Goal: Task Accomplishment & Management: Use online tool/utility

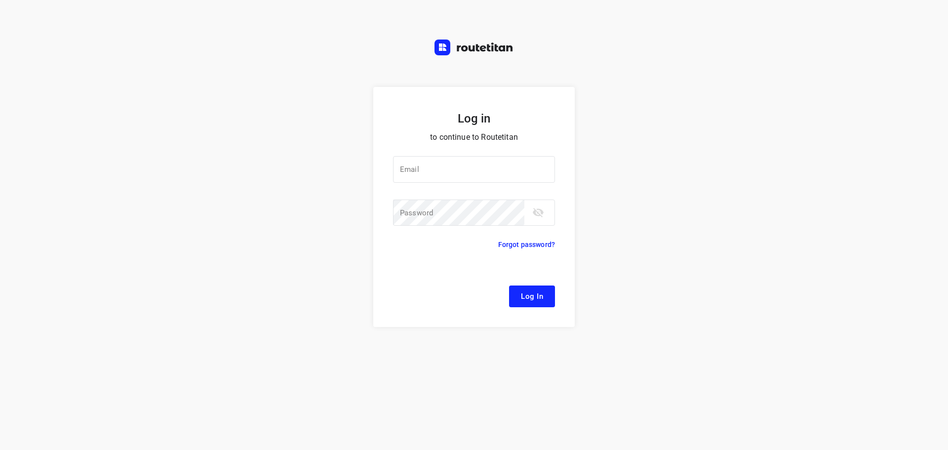
click at [0, 0] on div at bounding box center [0, 0] width 0 height 0
type input "[EMAIL_ADDRESS][DOMAIN_NAME]"
click at [0, 0] on div at bounding box center [0, 0] width 0 height 0
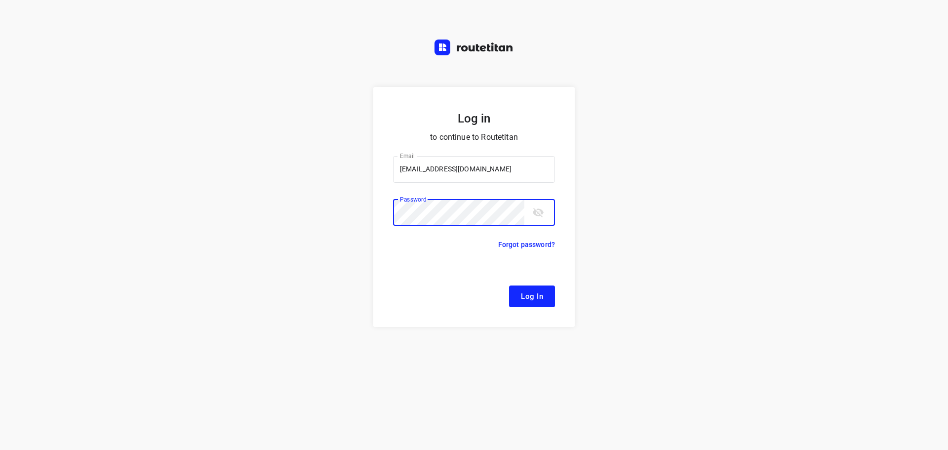
click at [523, 301] on span "Log In" at bounding box center [532, 296] width 22 height 13
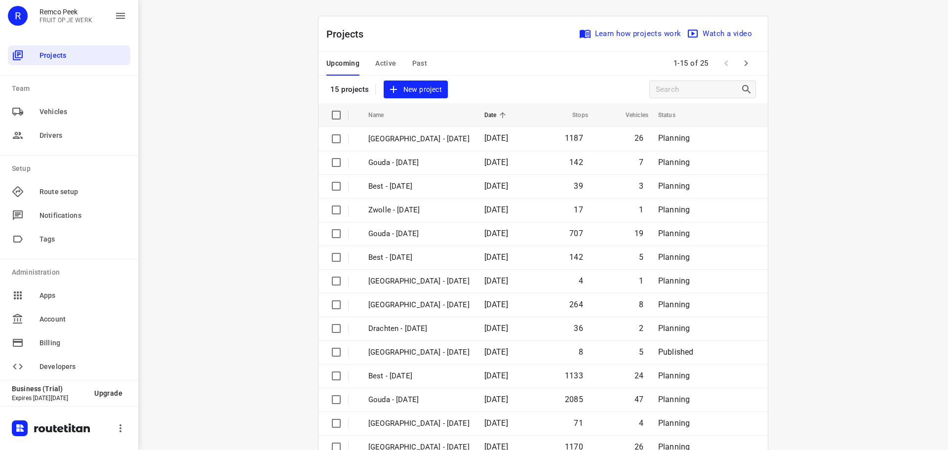
click at [0, 449] on div at bounding box center [0, 450] width 0 height 0
click at [386, 67] on span "Active" at bounding box center [385, 63] width 21 height 12
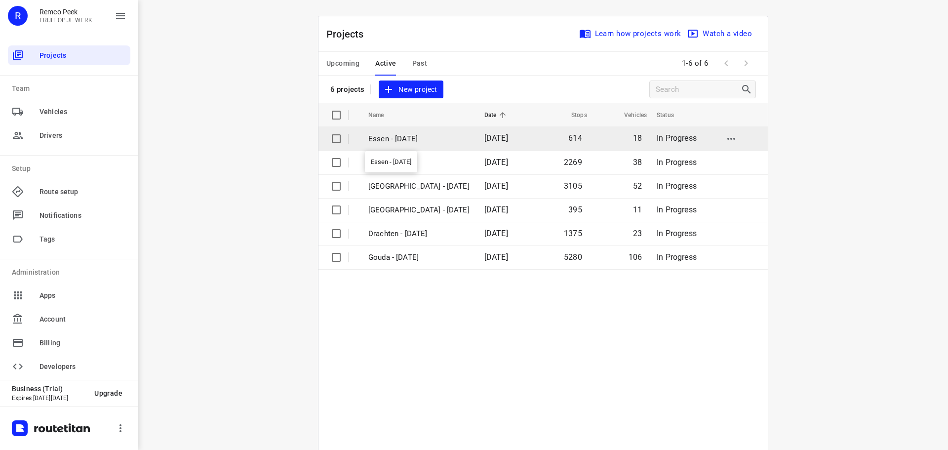
click at [402, 140] on p "Essen - [DATE]" at bounding box center [418, 138] width 101 height 11
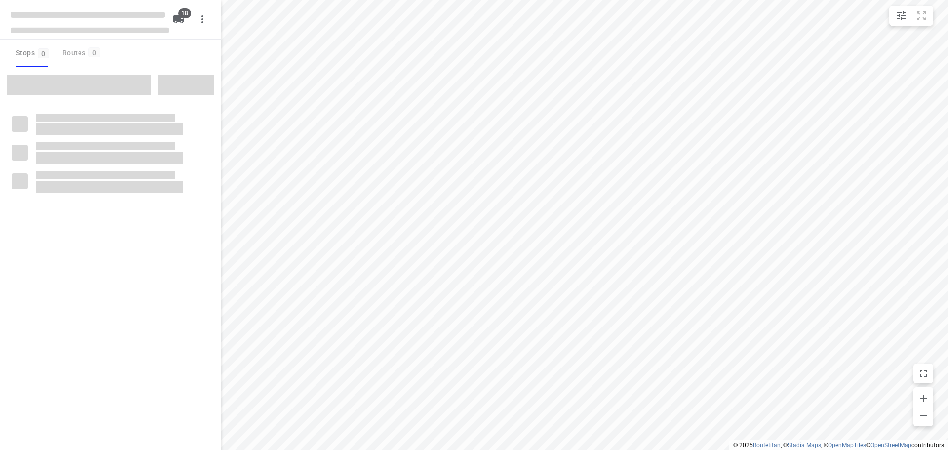
checkbox input "true"
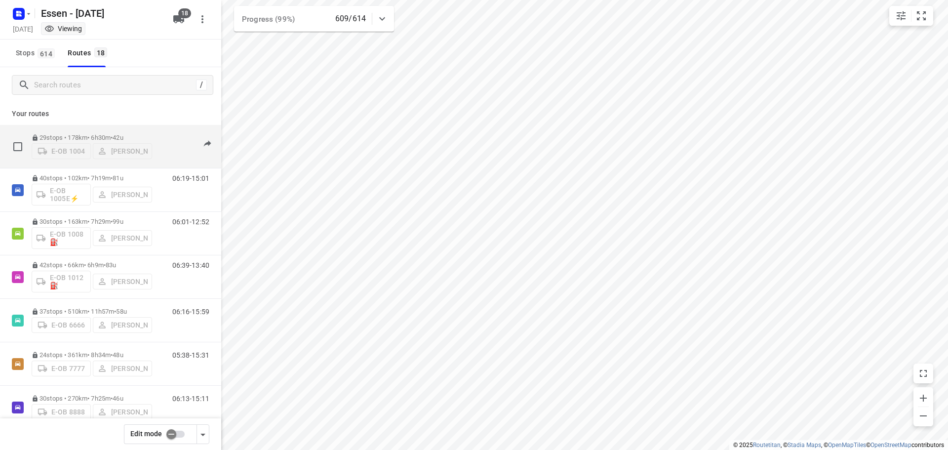
click at [163, 145] on div "06:05-13:11" at bounding box center [184, 149] width 49 height 30
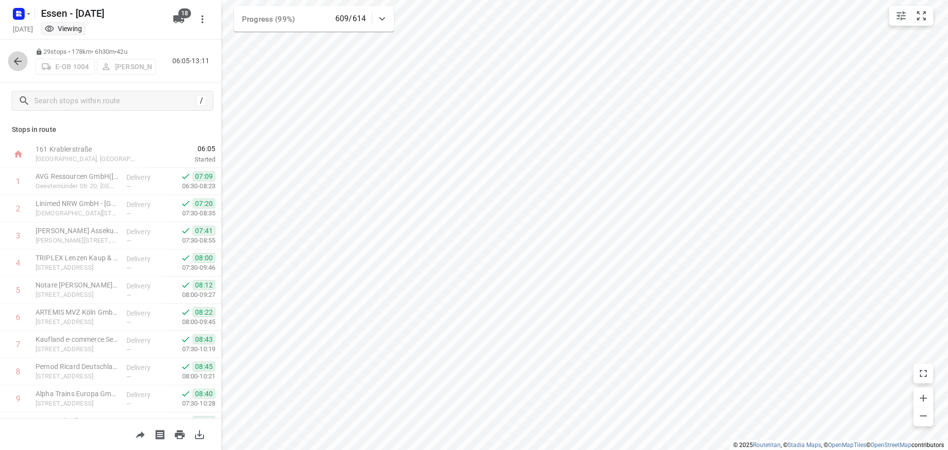
click at [18, 59] on icon "button" at bounding box center [18, 61] width 12 height 12
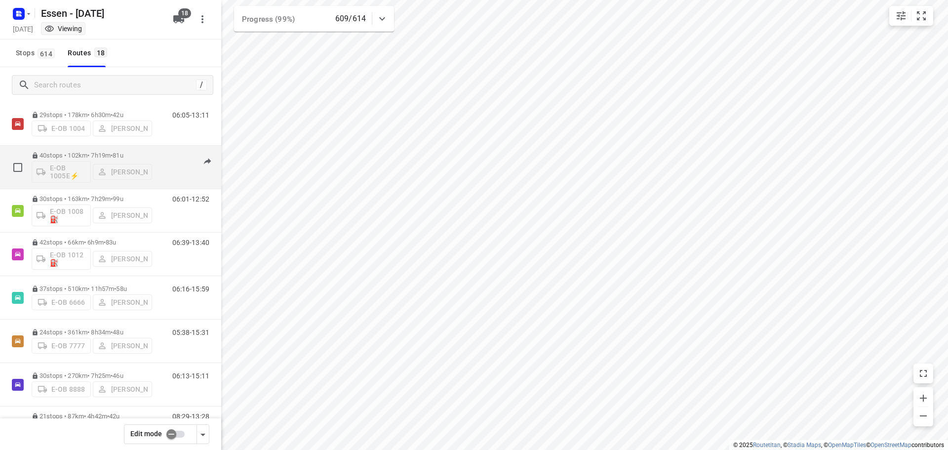
scroll to position [49, 0]
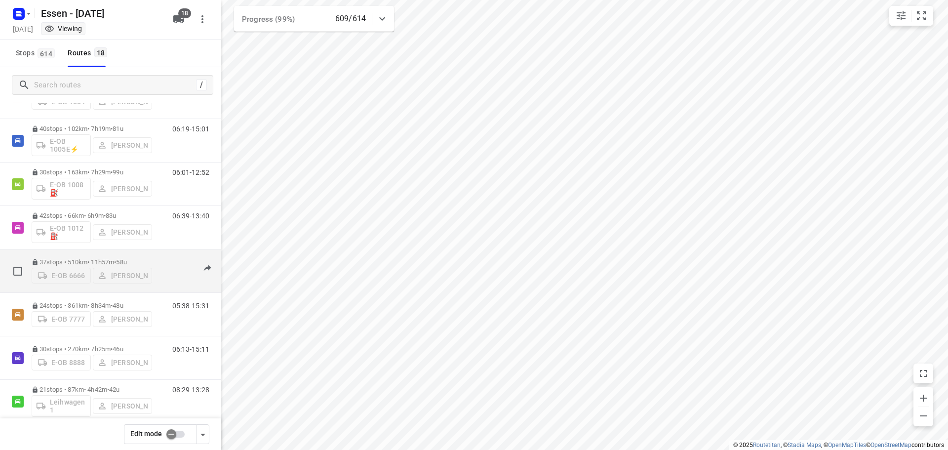
click at [94, 259] on p "37 stops • 510km • 11h57m • [DATE]" at bounding box center [92, 261] width 120 height 7
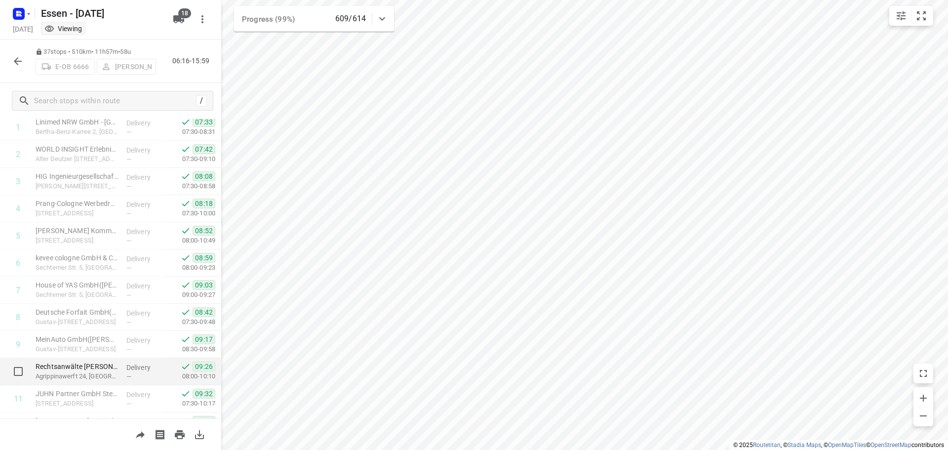
scroll to position [0, 0]
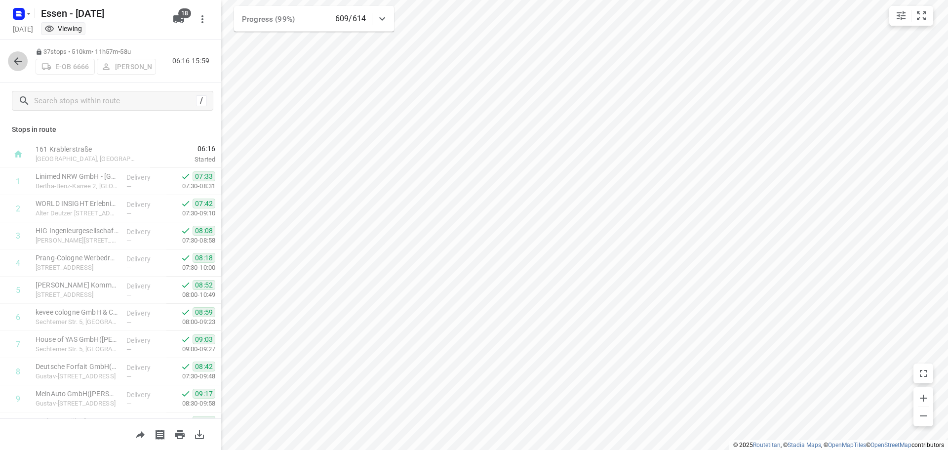
click at [16, 64] on icon "button" at bounding box center [18, 61] width 12 height 12
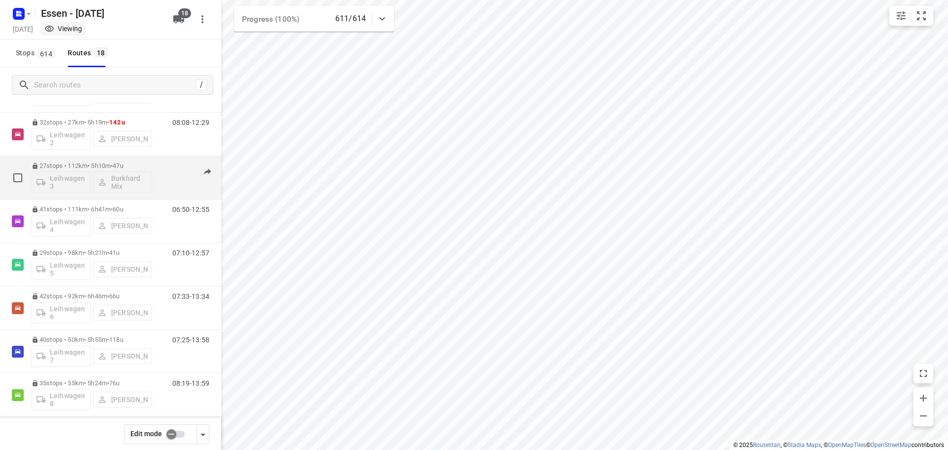
scroll to position [395, 0]
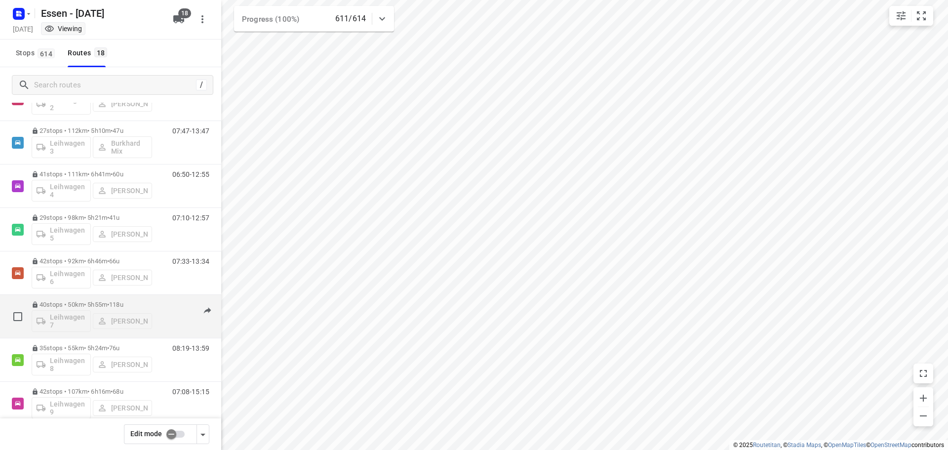
click at [83, 303] on p "40 stops • 50km • 5h55m • [DATE]" at bounding box center [92, 304] width 120 height 7
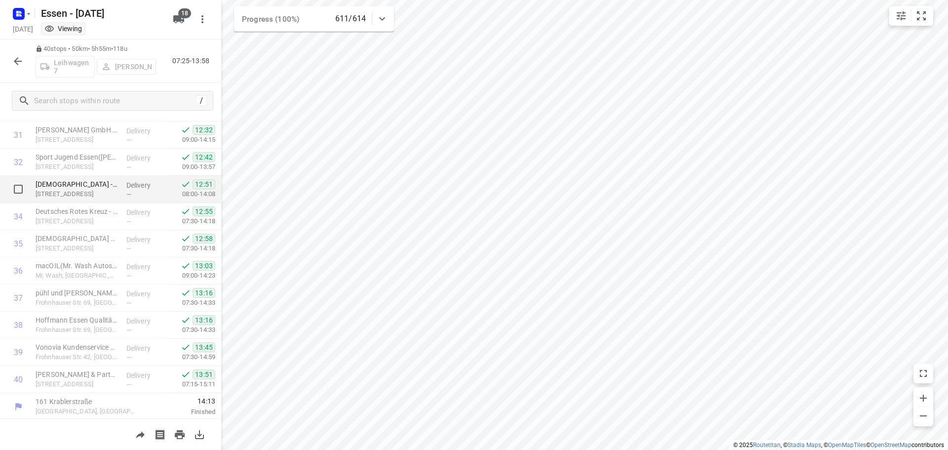
scroll to position [863, 0]
click at [17, 60] on icon "button" at bounding box center [18, 61] width 12 height 12
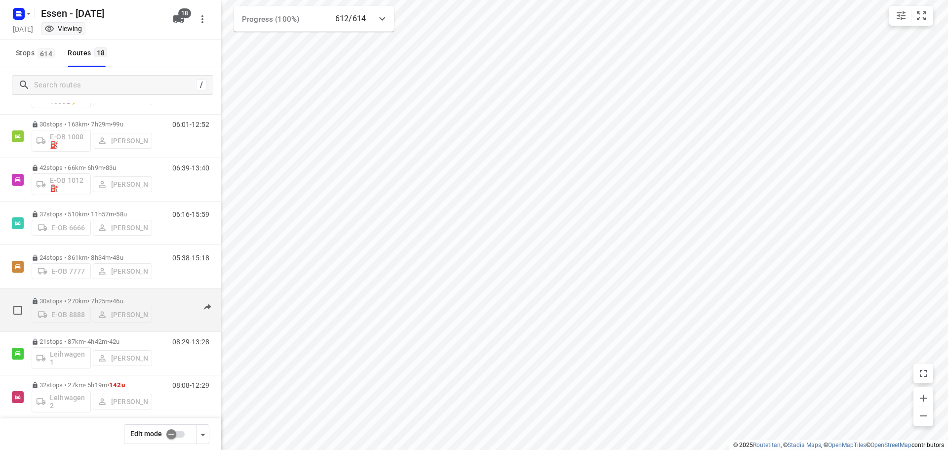
scroll to position [99, 0]
click at [100, 296] on p "30 stops • 270km • 7h25m • [DATE]" at bounding box center [92, 299] width 120 height 7
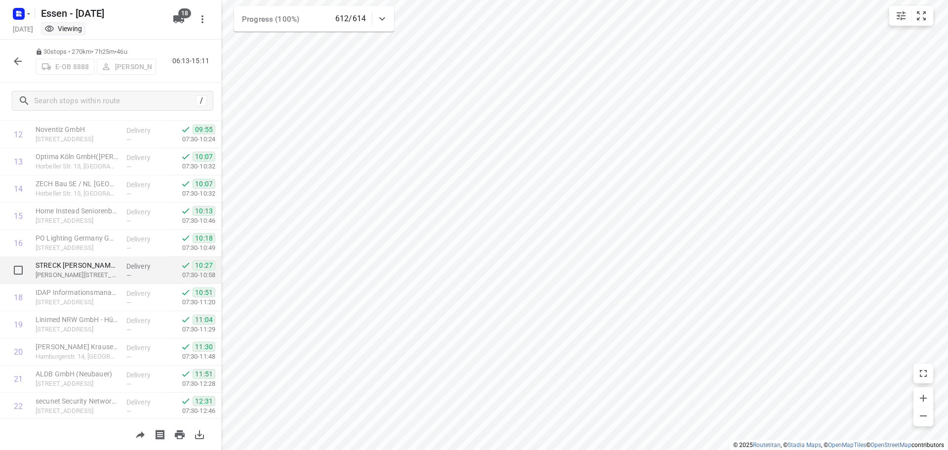
scroll to position [591, 0]
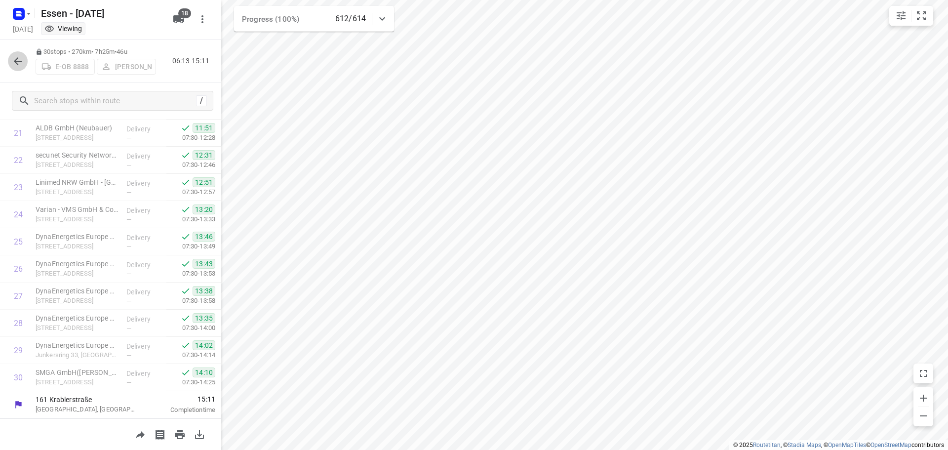
click at [13, 63] on icon "button" at bounding box center [18, 61] width 12 height 12
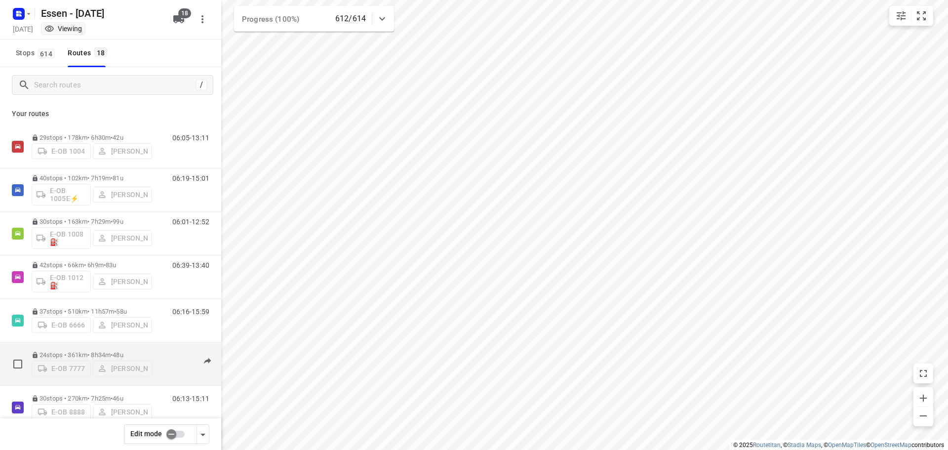
click at [88, 347] on div "24 stops • 361km • 8h34m • [DATE] E-OB 7777 [PERSON_NAME]" at bounding box center [92, 363] width 120 height 35
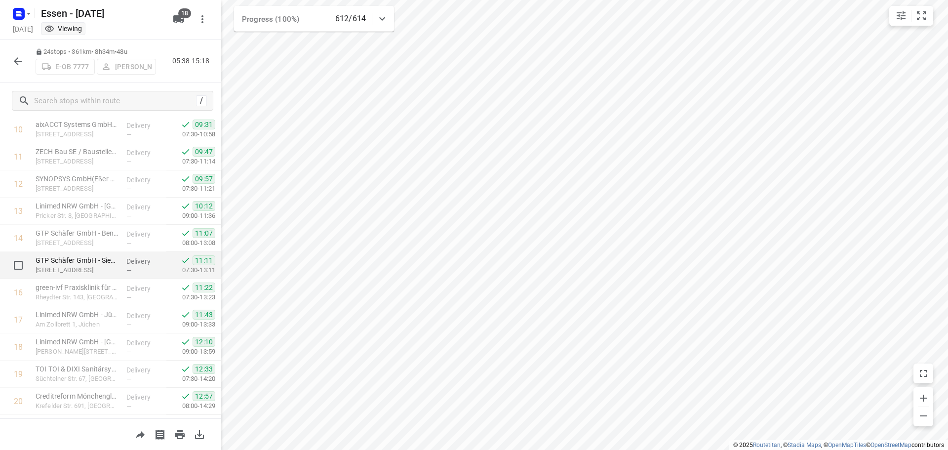
scroll to position [429, 0]
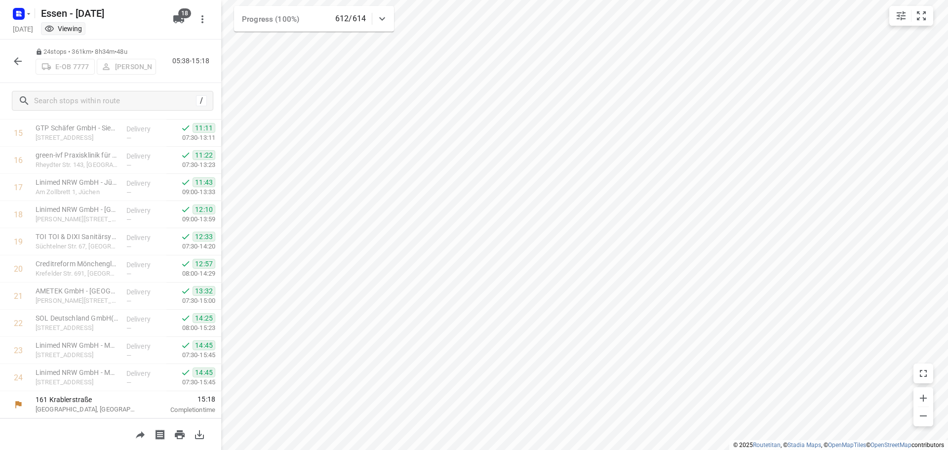
click at [11, 61] on button "button" at bounding box center [18, 61] width 20 height 20
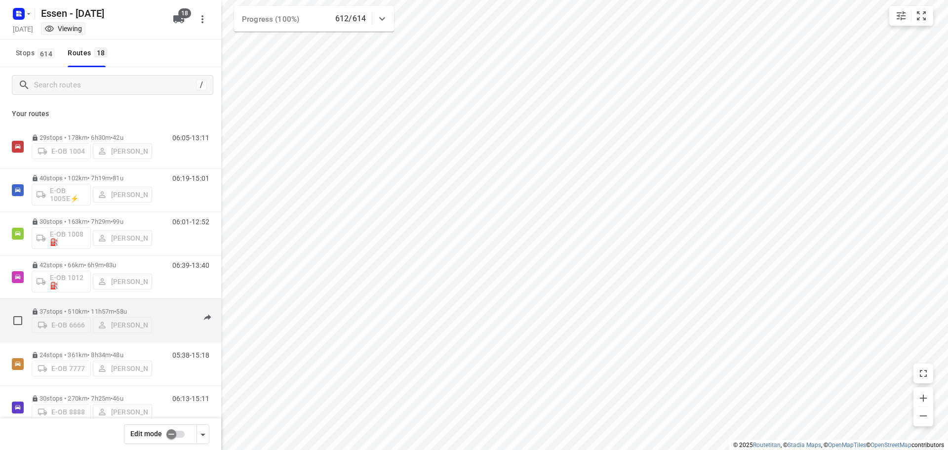
click at [118, 304] on div "37 stops • 510km • 11h57m • [DATE] E-OB 6666 [PERSON_NAME]" at bounding box center [92, 320] width 120 height 35
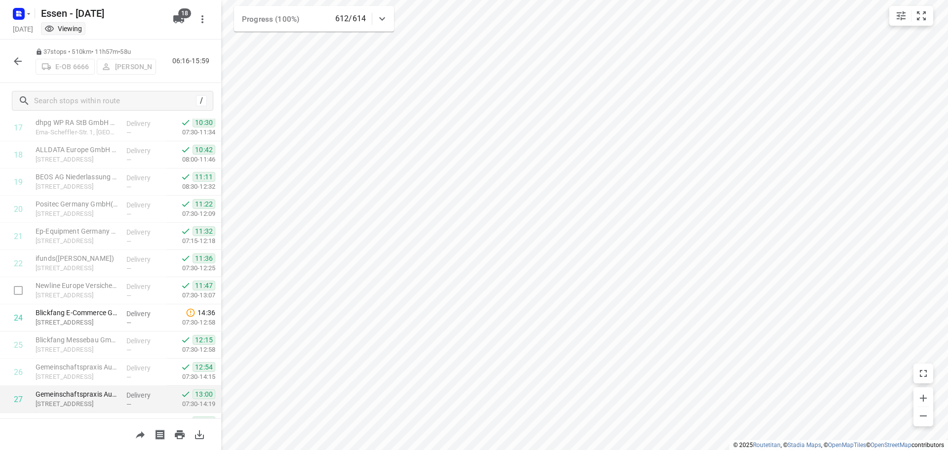
scroll to position [494, 0]
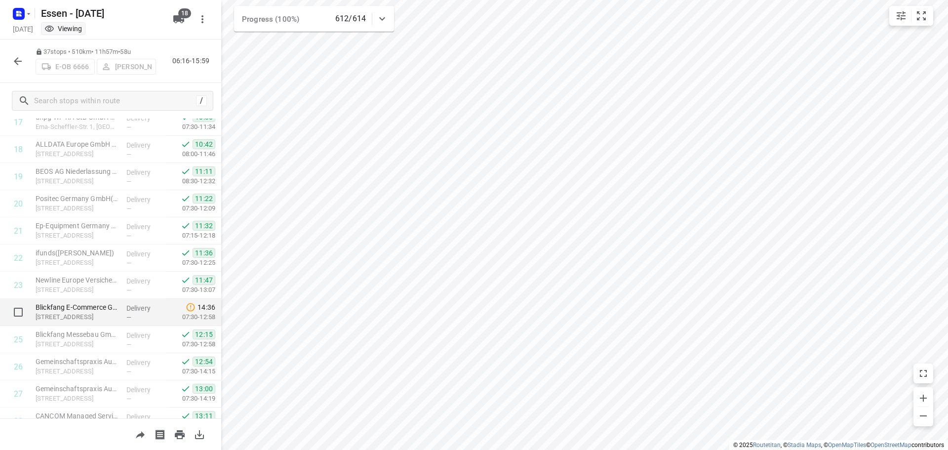
click at [111, 313] on p "[STREET_ADDRESS]" at bounding box center [77, 317] width 83 height 10
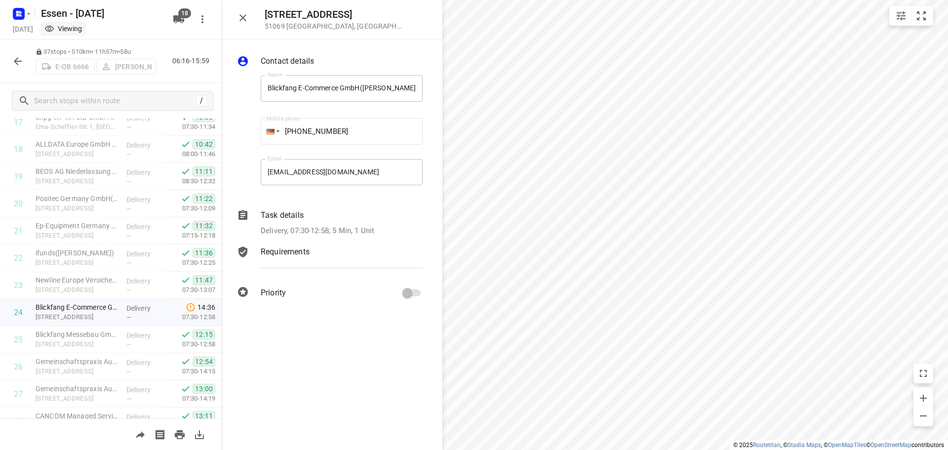
click at [281, 218] on p "Task details" at bounding box center [282, 215] width 43 height 12
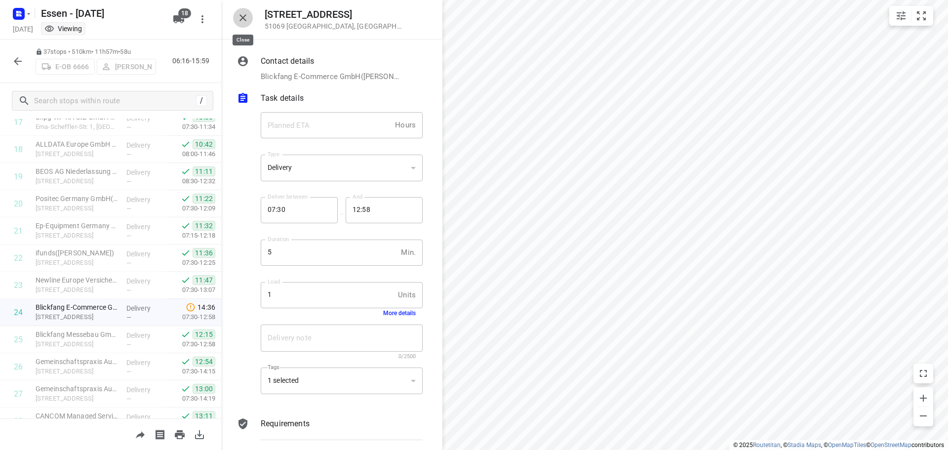
click at [239, 16] on icon "button" at bounding box center [243, 18] width 12 height 12
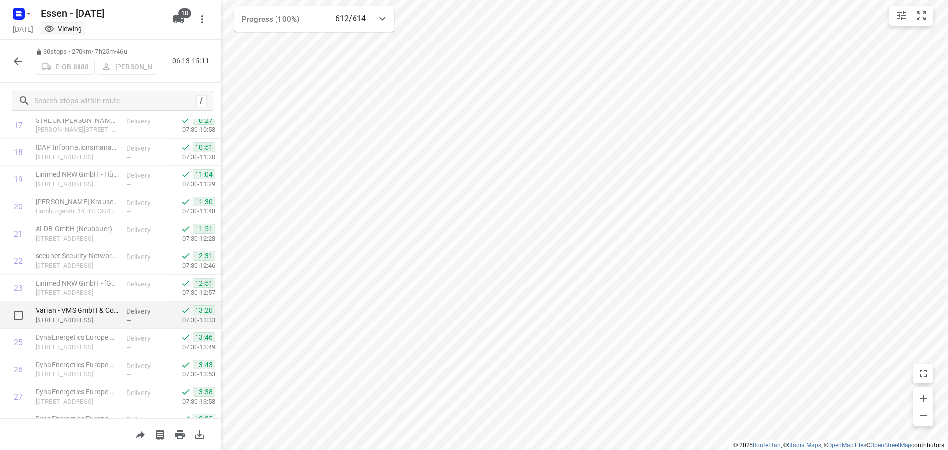
scroll to position [591, 0]
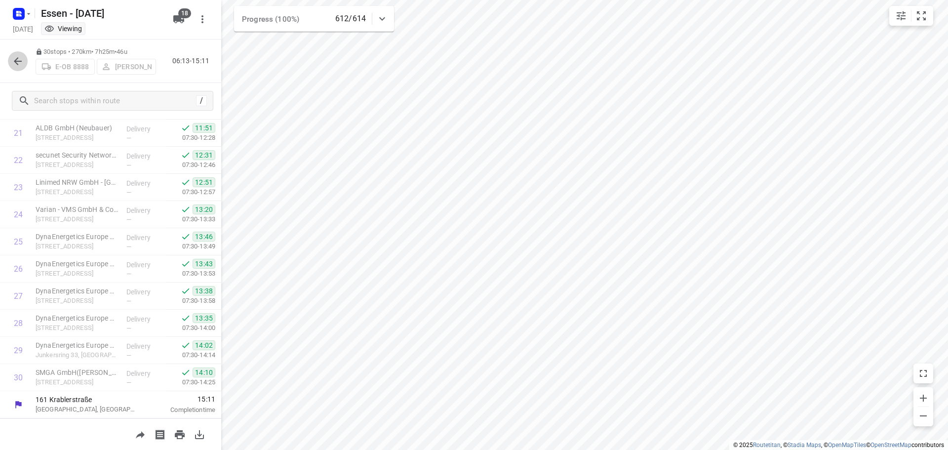
click at [12, 61] on icon "button" at bounding box center [18, 61] width 12 height 12
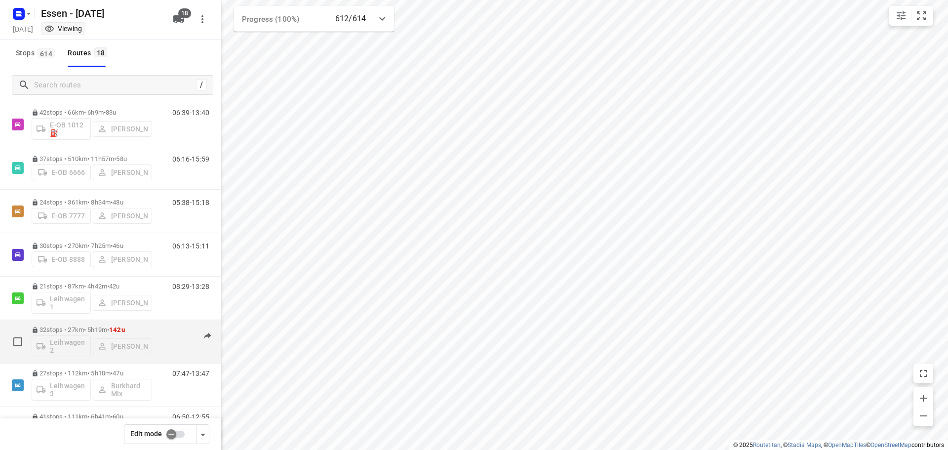
scroll to position [197, 0]
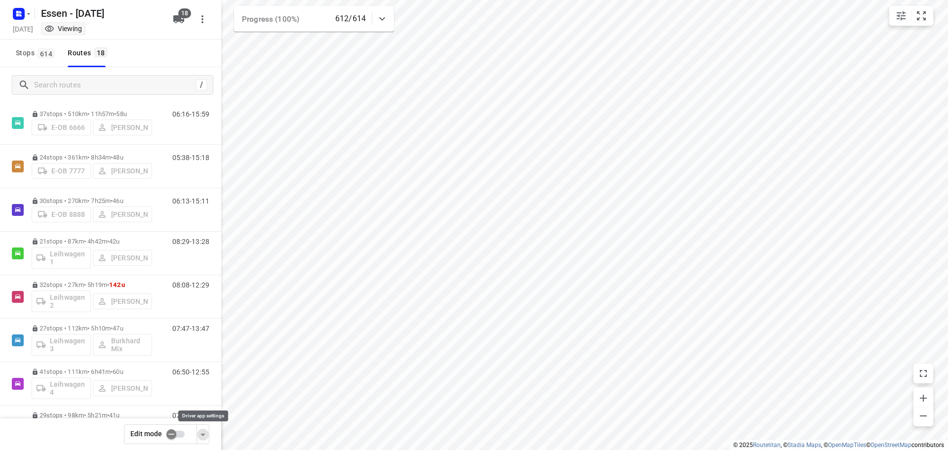
click at [200, 437] on icon "button" at bounding box center [203, 435] width 12 height 12
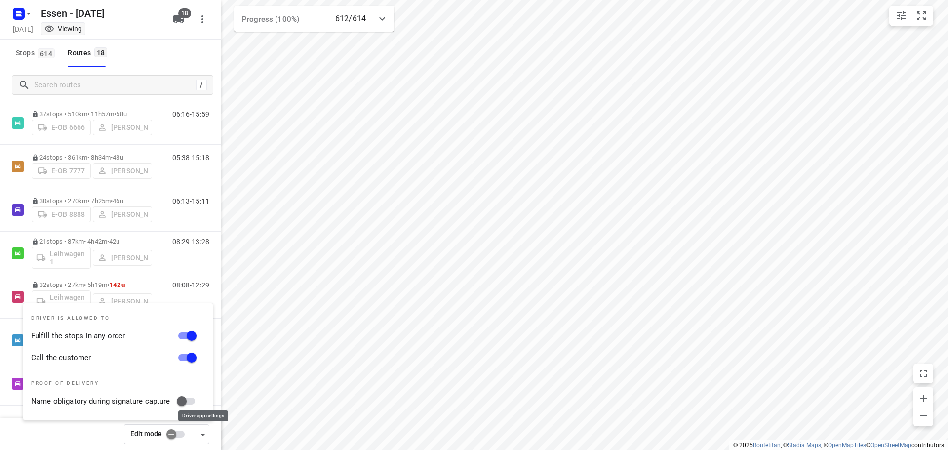
click at [199, 438] on icon "button" at bounding box center [203, 435] width 12 height 12
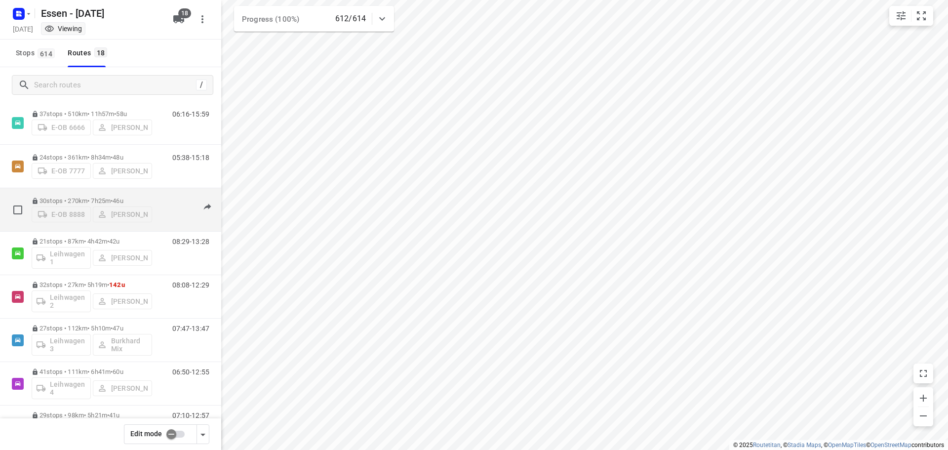
scroll to position [0, 0]
